Goal: Task Accomplishment & Management: Use online tool/utility

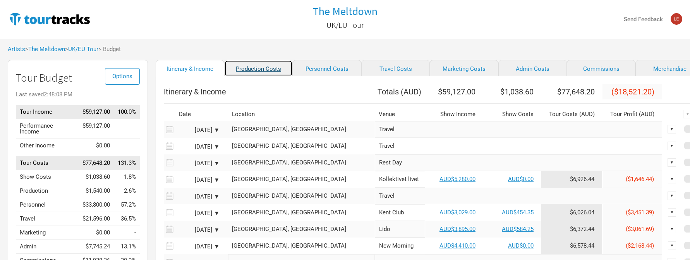
click at [250, 76] on link "Production Costs" at bounding box center [258, 68] width 69 height 16
select select "Shows"
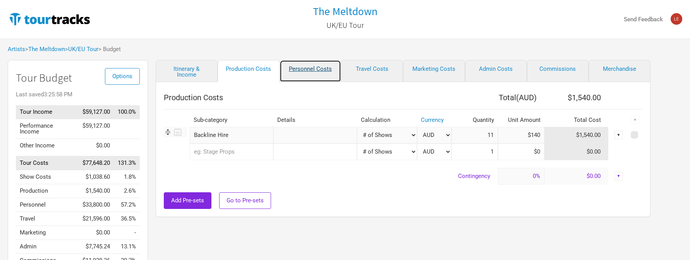
click at [328, 69] on link "Personnel Costs" at bounding box center [311, 71] width 62 height 22
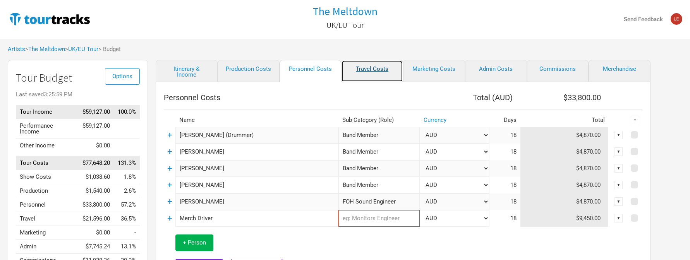
click at [365, 69] on link "Travel Costs" at bounding box center [372, 71] width 62 height 22
select select "Total Days"
